Goal: Information Seeking & Learning: Learn about a topic

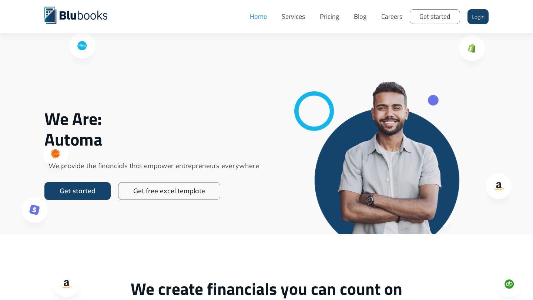
click at [396, 17] on link "Careers" at bounding box center [392, 17] width 36 height 22
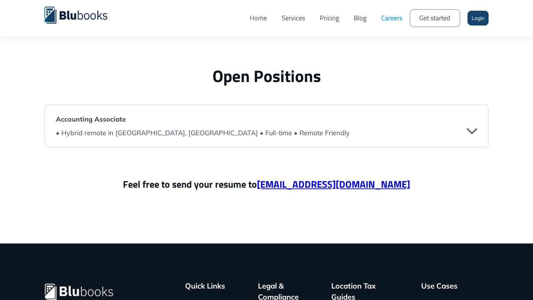
scroll to position [1797, 0]
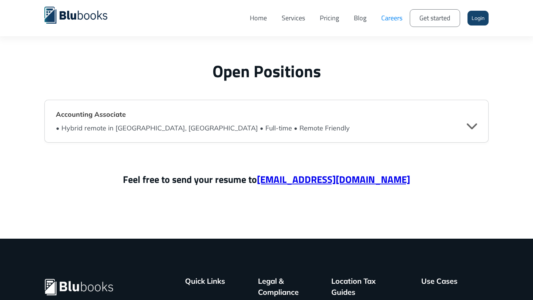
click at [225, 135] on div "Accounting Associate • Hybrid remote in Vancouver, BC • Full-time • Remote Frie…" at bounding box center [266, 121] width 444 height 43
click at [220, 128] on div "• Hybrid remote in Vancouver, BC • Full-time • Remote Friendly" at bounding box center [203, 128] width 294 height 10
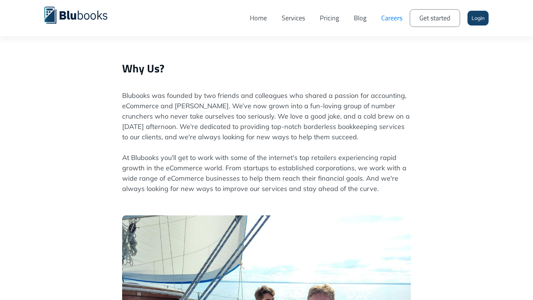
scroll to position [191, 0]
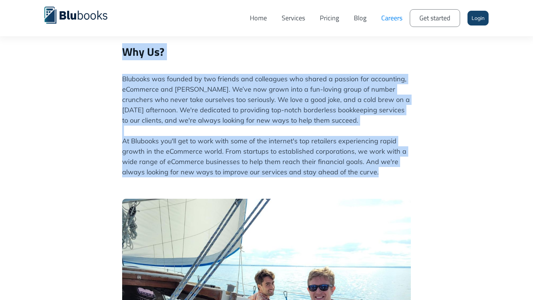
drag, startPoint x: 123, startPoint y: 50, endPoint x: 382, endPoint y: 172, distance: 286.4
copy div "Why Us? Blubooks was founded by two friends and colleagues who shared a passion…"
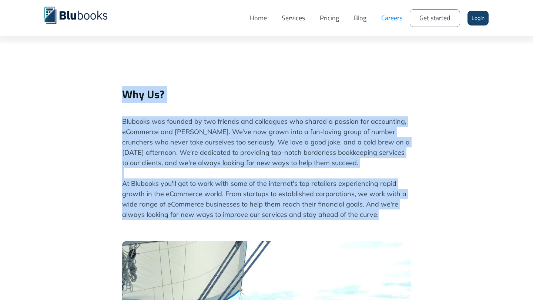
scroll to position [161, 0]
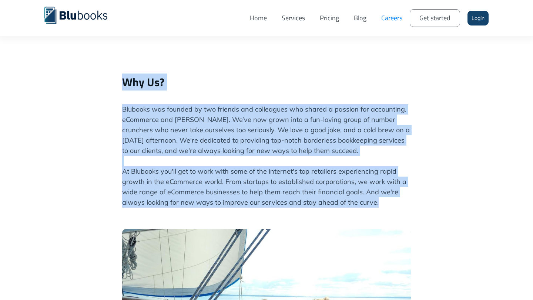
click at [257, 180] on p "Blubooks was founded by two friends and colleagues who shared a passion for acc…" at bounding box center [266, 161] width 289 height 114
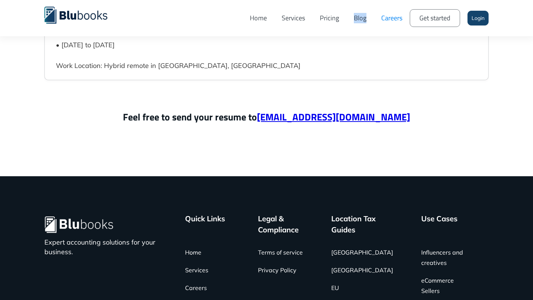
scroll to position [2407, 0]
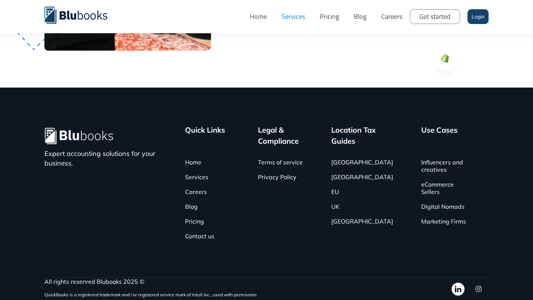
scroll to position [1959, 0]
click at [209, 221] on div "Quick Links ‍ Home Services Careers Blog Pricing Contact us" at bounding box center [218, 184] width 67 height 119
click at [202, 223] on link "Pricing" at bounding box center [194, 221] width 19 height 15
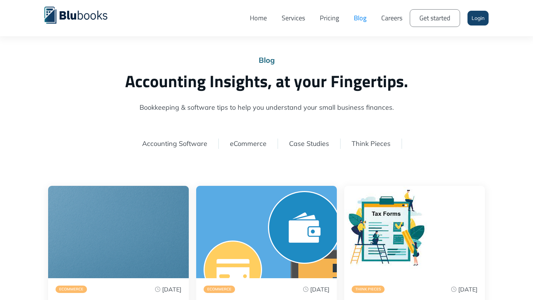
scroll to position [27, 0]
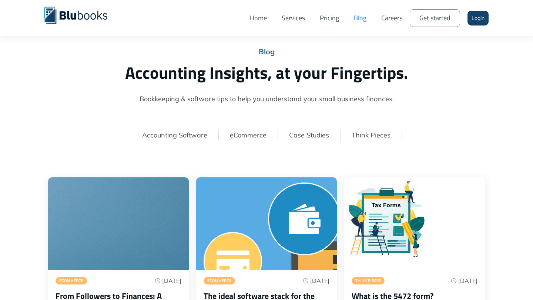
click at [246, 137] on link "eCommerce" at bounding box center [248, 135] width 37 height 9
click at [245, 135] on link "eCommerce" at bounding box center [248, 135] width 37 height 9
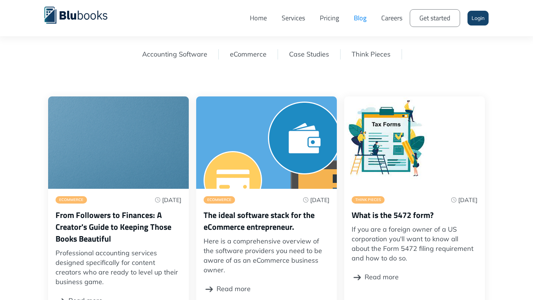
scroll to position [59, 0]
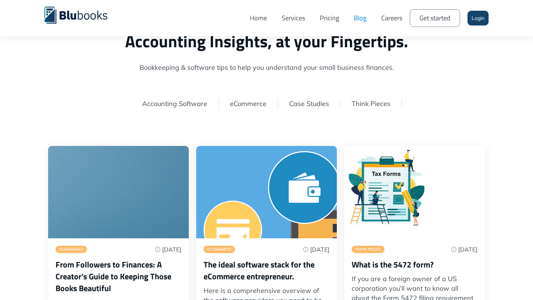
click at [242, 106] on link "eCommerce" at bounding box center [248, 104] width 37 height 9
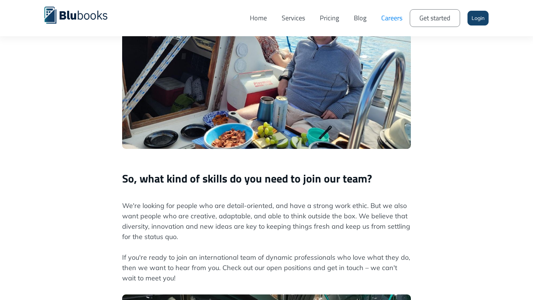
scroll to position [481, 0]
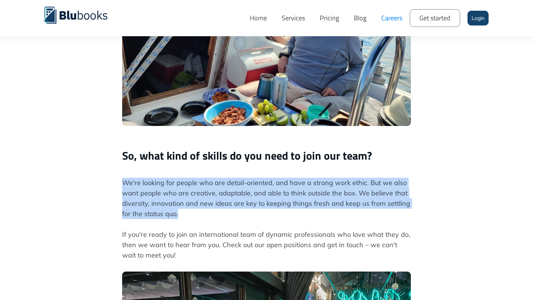
drag, startPoint x: 182, startPoint y: 214, endPoint x: 121, endPoint y: 186, distance: 67.0
copy p "We're looking for people who are detail-oriented, and have a strong work ethic.…"
